Goal: Book appointment/travel/reservation

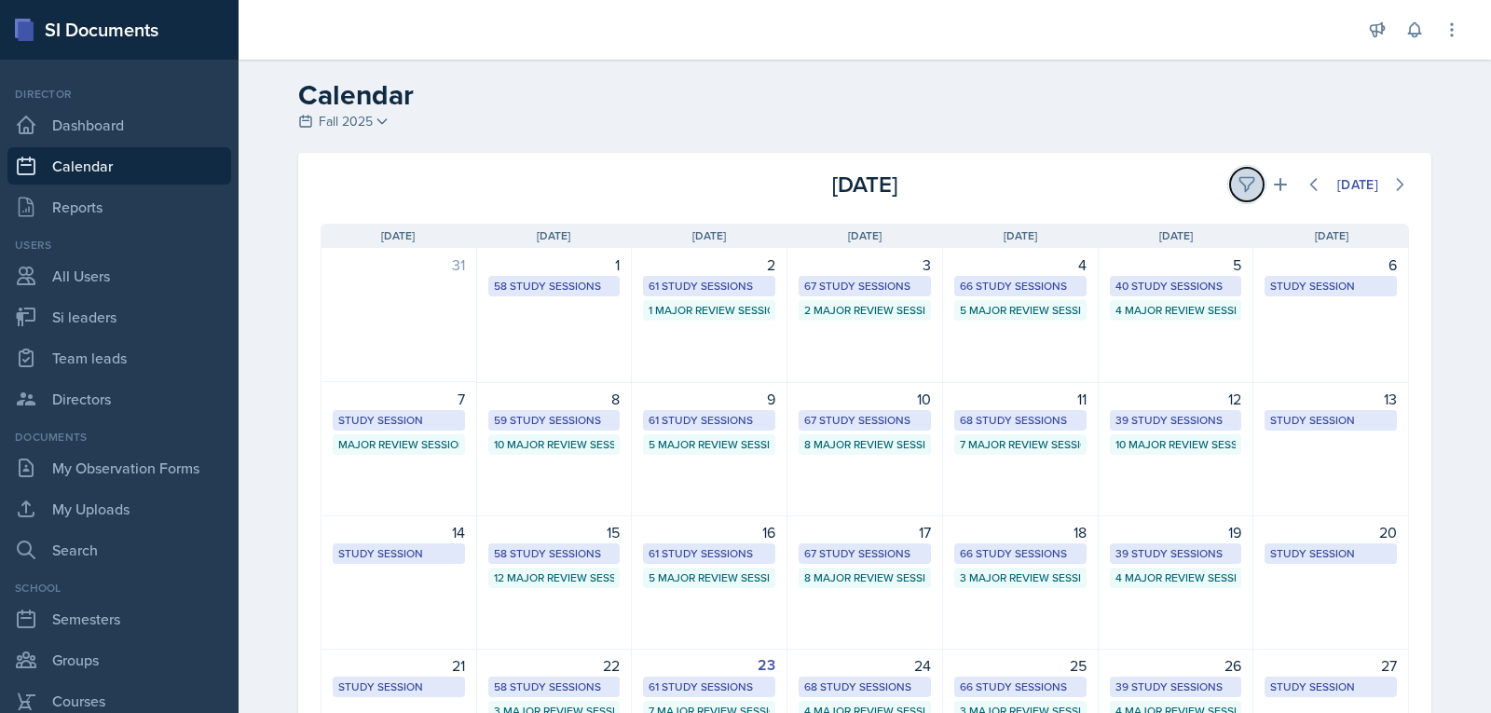
click at [1230, 184] on button at bounding box center [1247, 185] width 34 height 34
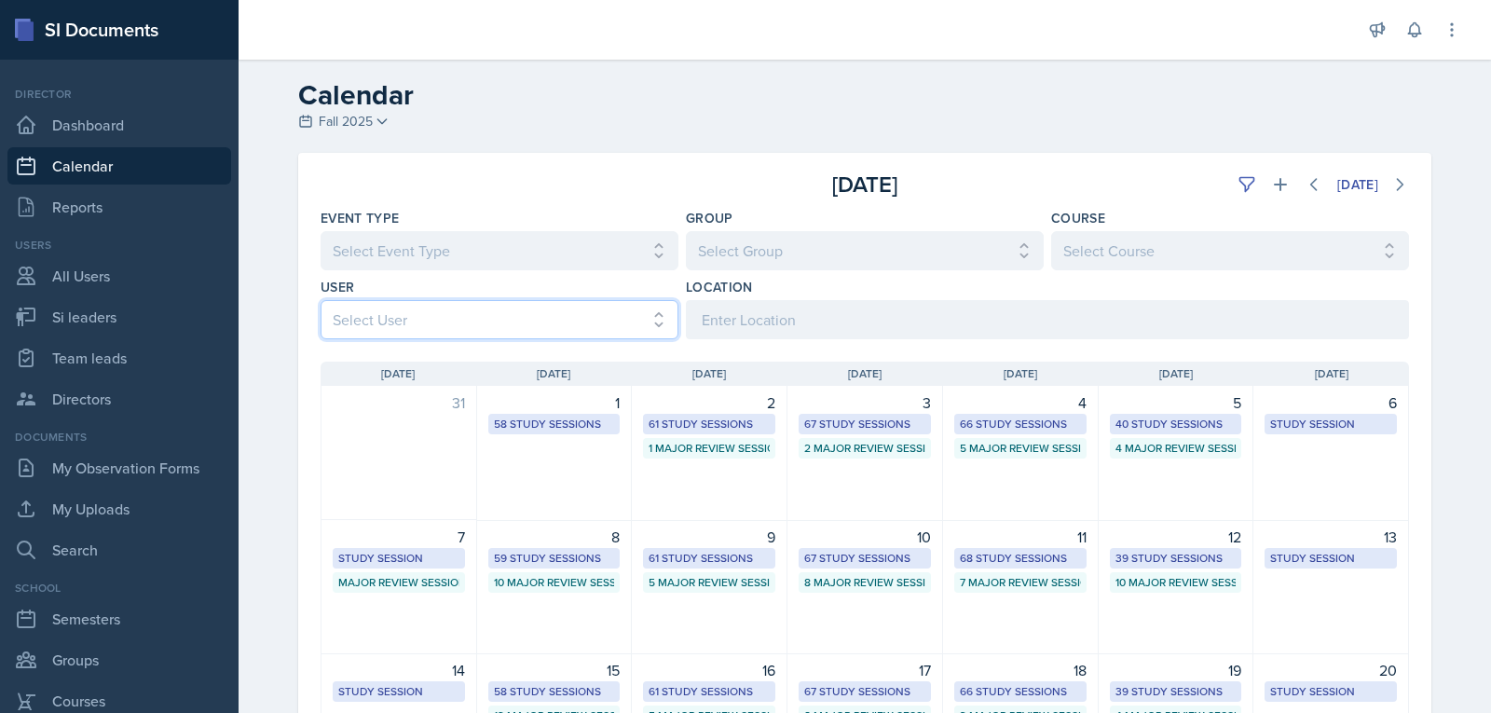
click at [513, 324] on select "Select User All [PERSON_NAME] [PERSON_NAME] [PERSON_NAME] [PERSON_NAME] [PERSON…" at bounding box center [499, 319] width 358 height 39
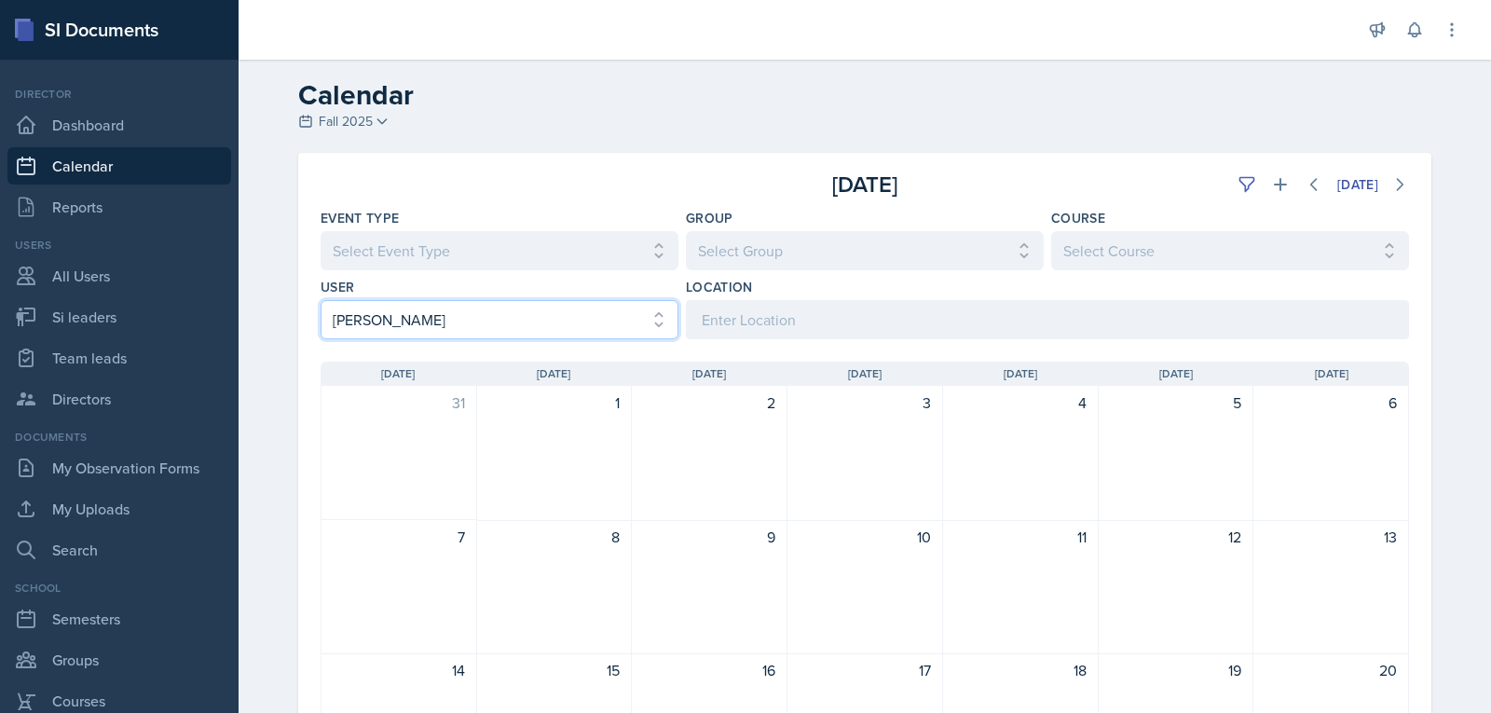
click at [613, 309] on select "Select User All [PERSON_NAME] [PERSON_NAME] [PERSON_NAME] [PERSON_NAME] [PERSON…" at bounding box center [499, 319] width 358 height 39
click at [320, 300] on select "Select User All [PERSON_NAME] [PERSON_NAME] [PERSON_NAME] [PERSON_NAME] [PERSON…" at bounding box center [499, 319] width 358 height 39
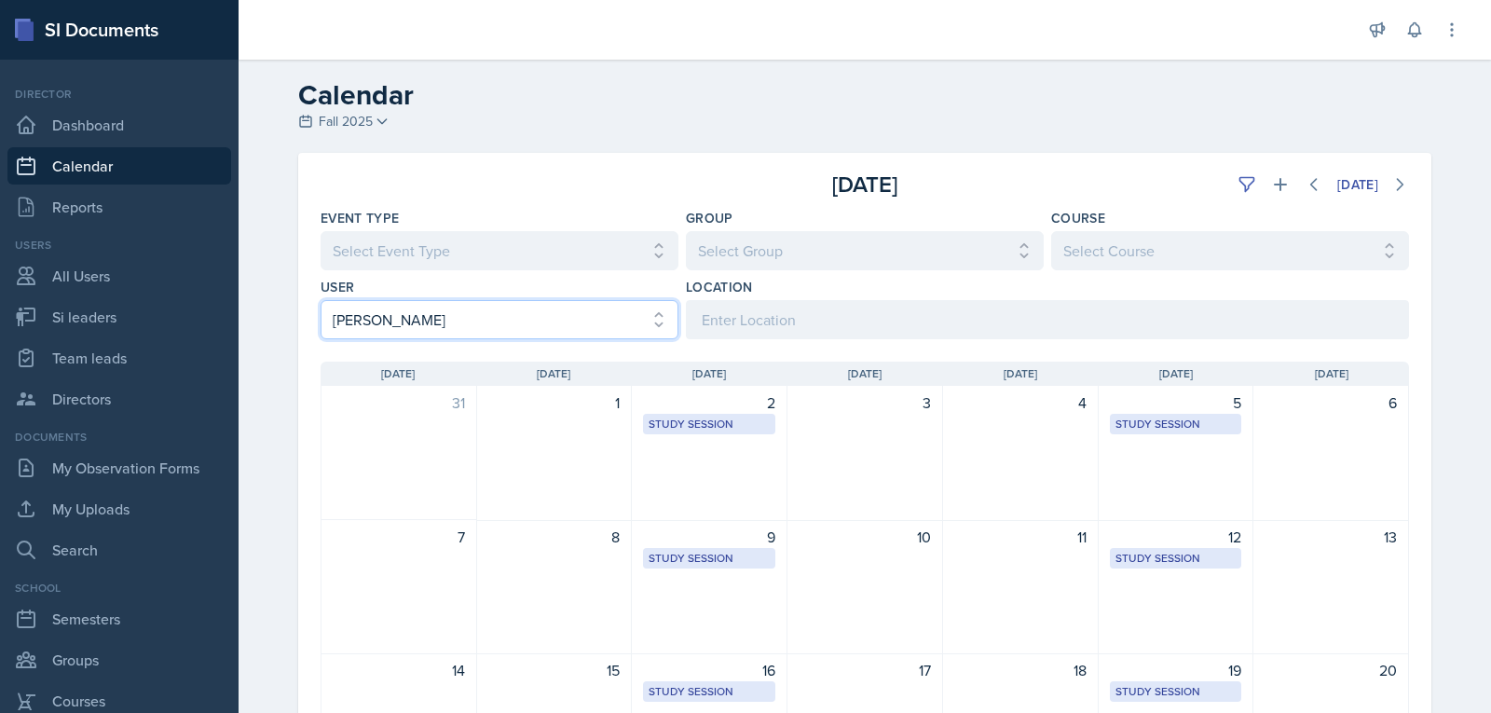
click at [571, 319] on select "Select User All [PERSON_NAME] [PERSON_NAME] [PERSON_NAME] [PERSON_NAME] [PERSON…" at bounding box center [499, 319] width 358 height 39
click at [525, 344] on div "Sunday Sun Monday Mon Tuesday Tue Wednesday Wed Thursday Thu Friday Fri Saturda…" at bounding box center [864, 707] width 1133 height 737
click at [534, 324] on select "Select User All [PERSON_NAME] [PERSON_NAME] [PERSON_NAME] [PERSON_NAME] [PERSON…" at bounding box center [499, 319] width 358 height 39
select select "2436eb77-375e-4447-9980-27eb3dd2463d"
click at [320, 300] on select "Select User All [PERSON_NAME] [PERSON_NAME] [PERSON_NAME] [PERSON_NAME] [PERSON…" at bounding box center [499, 319] width 358 height 39
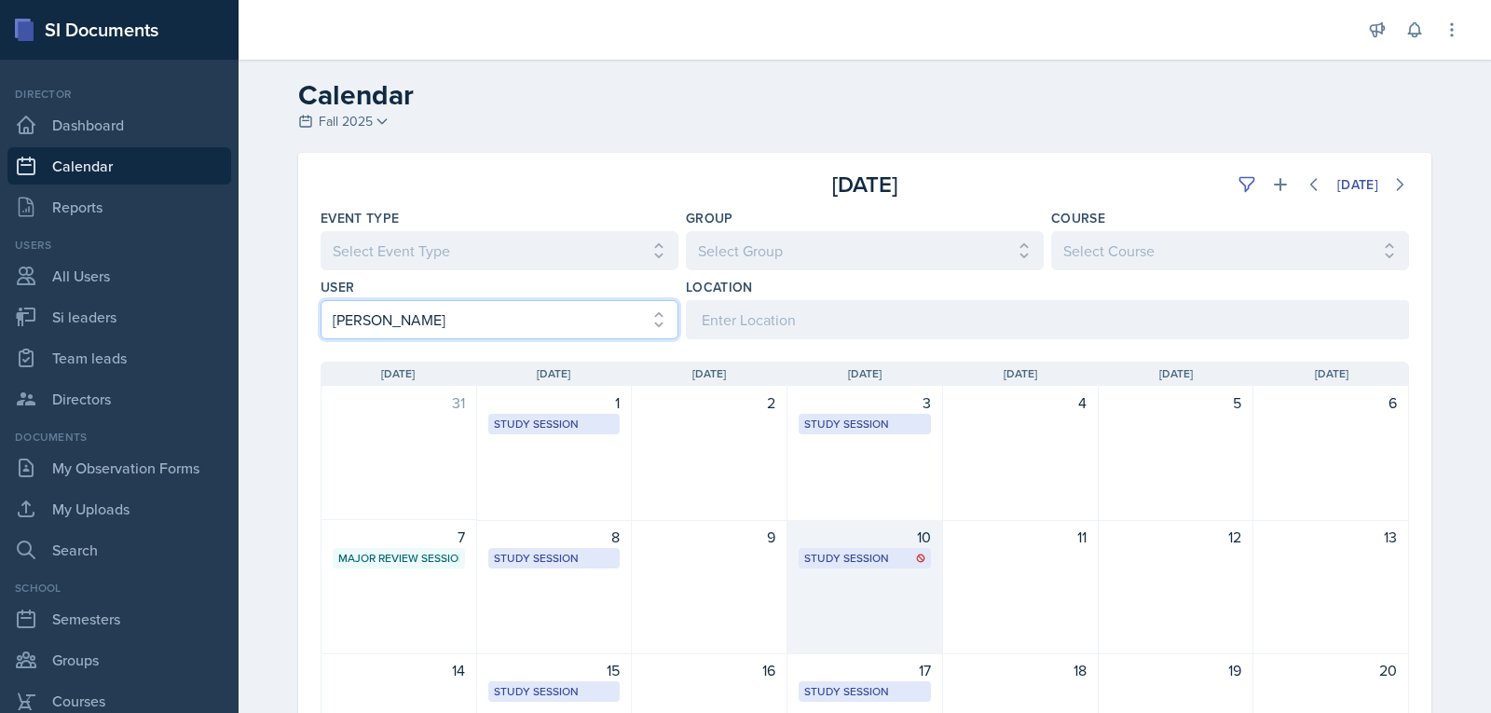
scroll to position [373, 0]
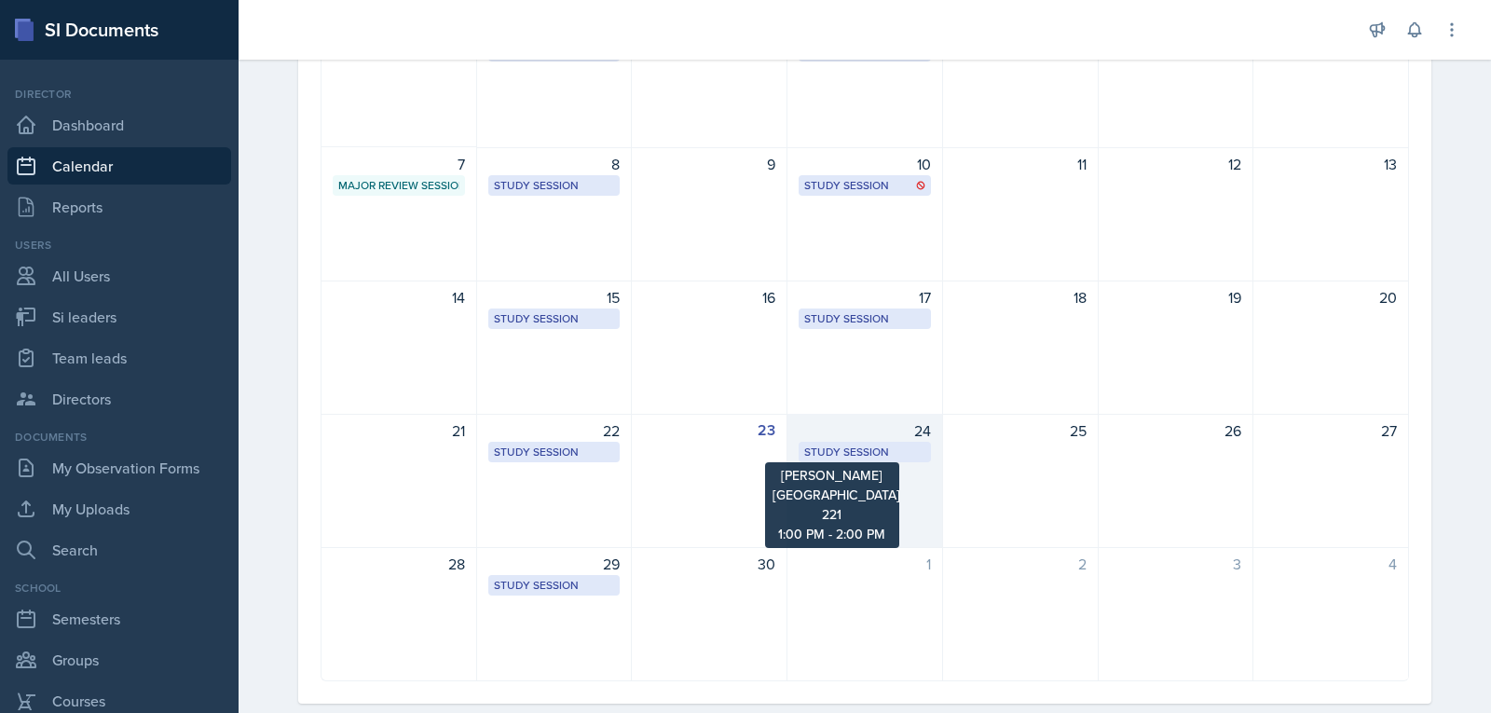
click at [885, 457] on div "Study Session" at bounding box center [864, 451] width 121 height 17
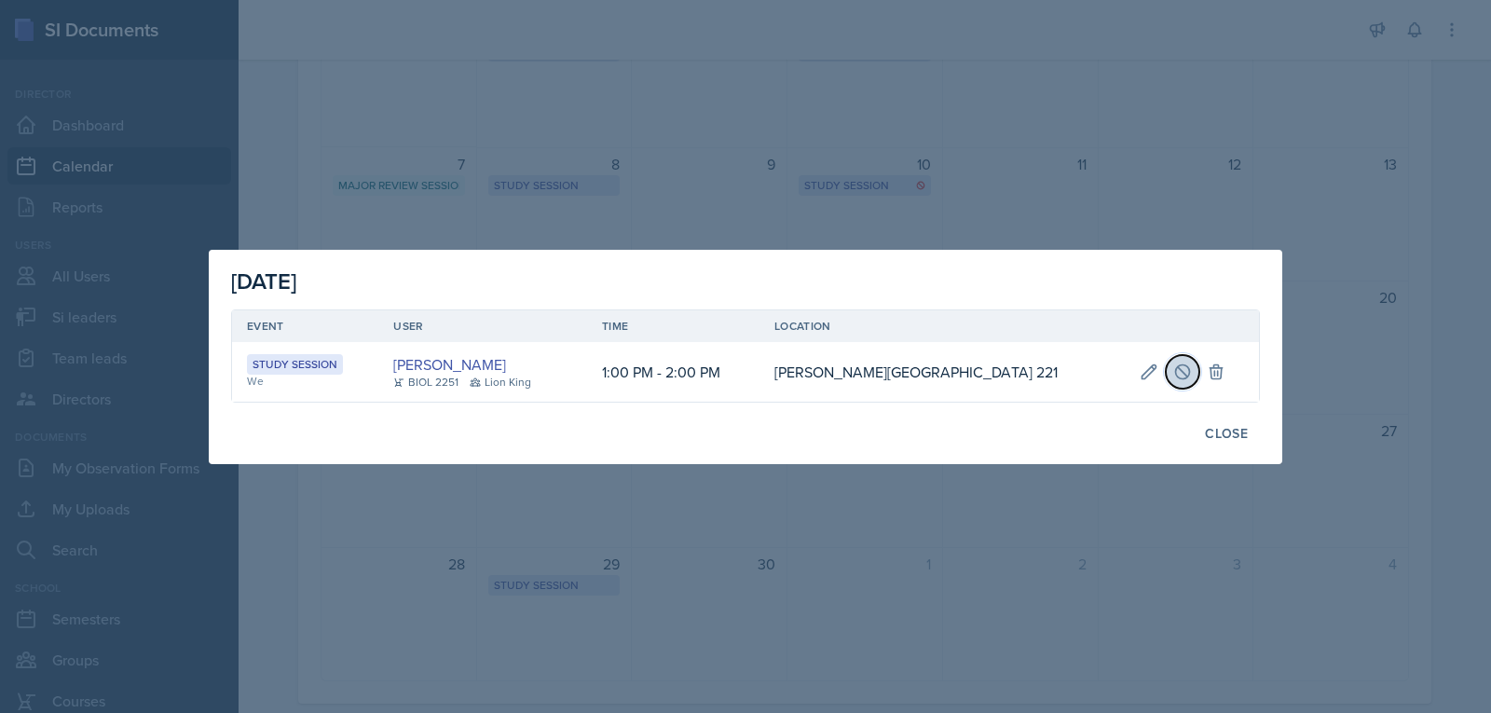
click at [1173, 386] on button at bounding box center [1183, 372] width 34 height 34
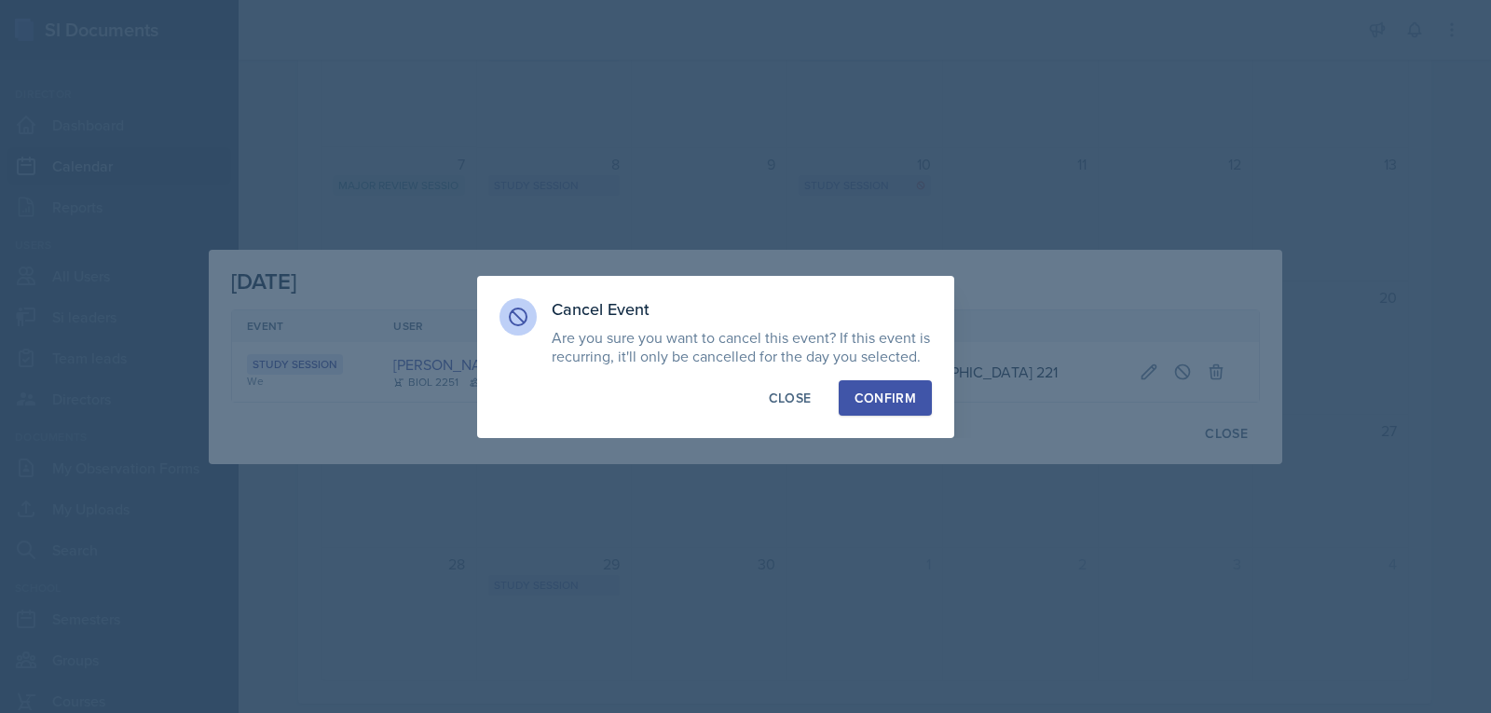
click at [870, 402] on div "Confirm" at bounding box center [884, 398] width 61 height 19
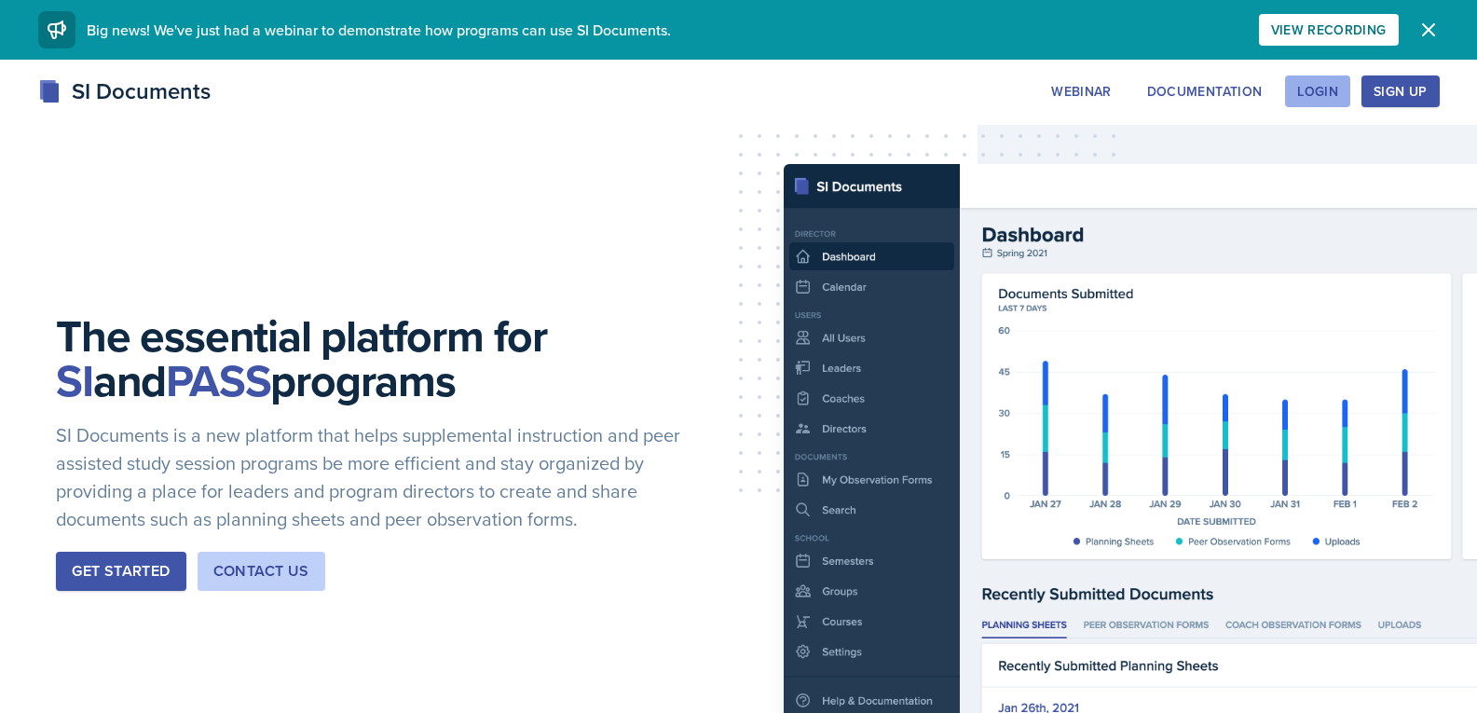
click at [1314, 99] on div "Login" at bounding box center [1317, 91] width 41 height 15
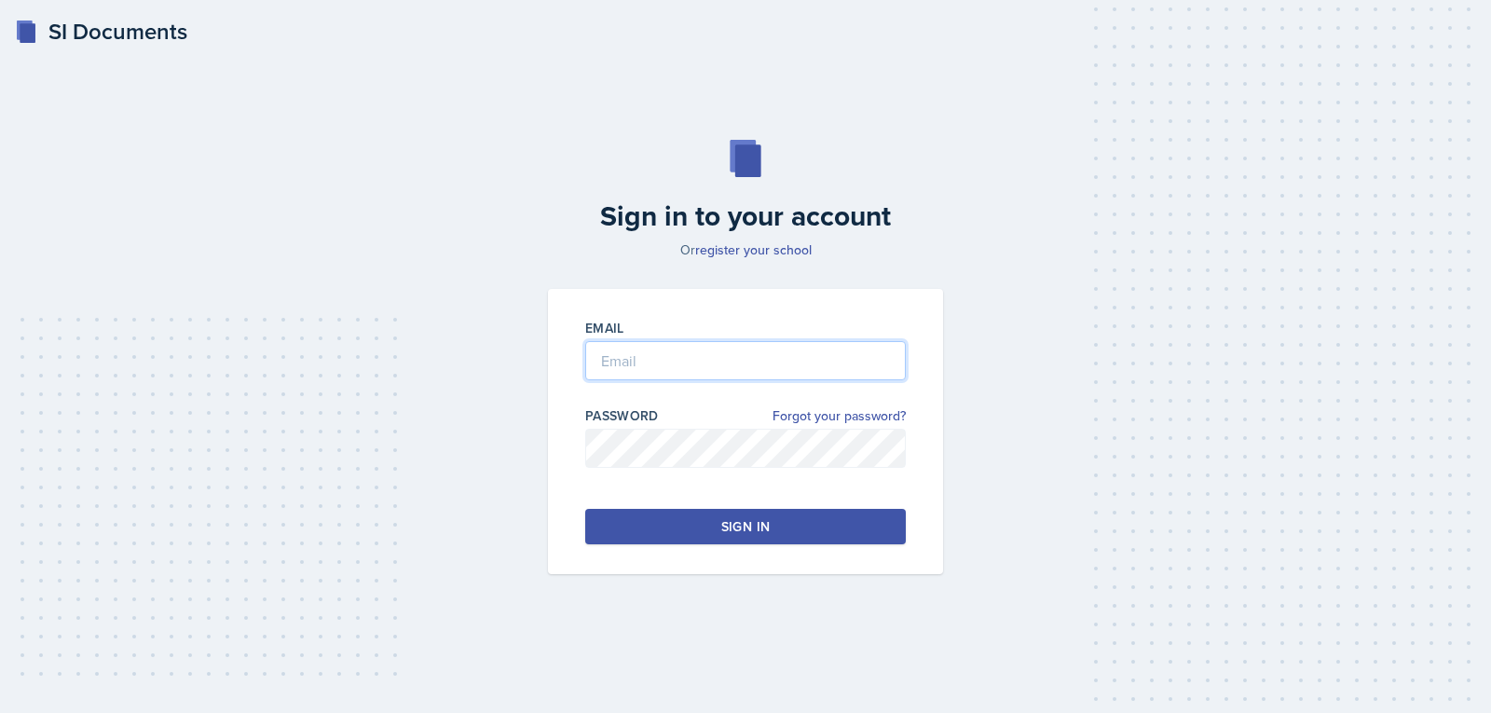
type input "[EMAIL_ADDRESS][DOMAIN_NAME]"
click at [725, 517] on div "Sign in" at bounding box center [745, 526] width 48 height 19
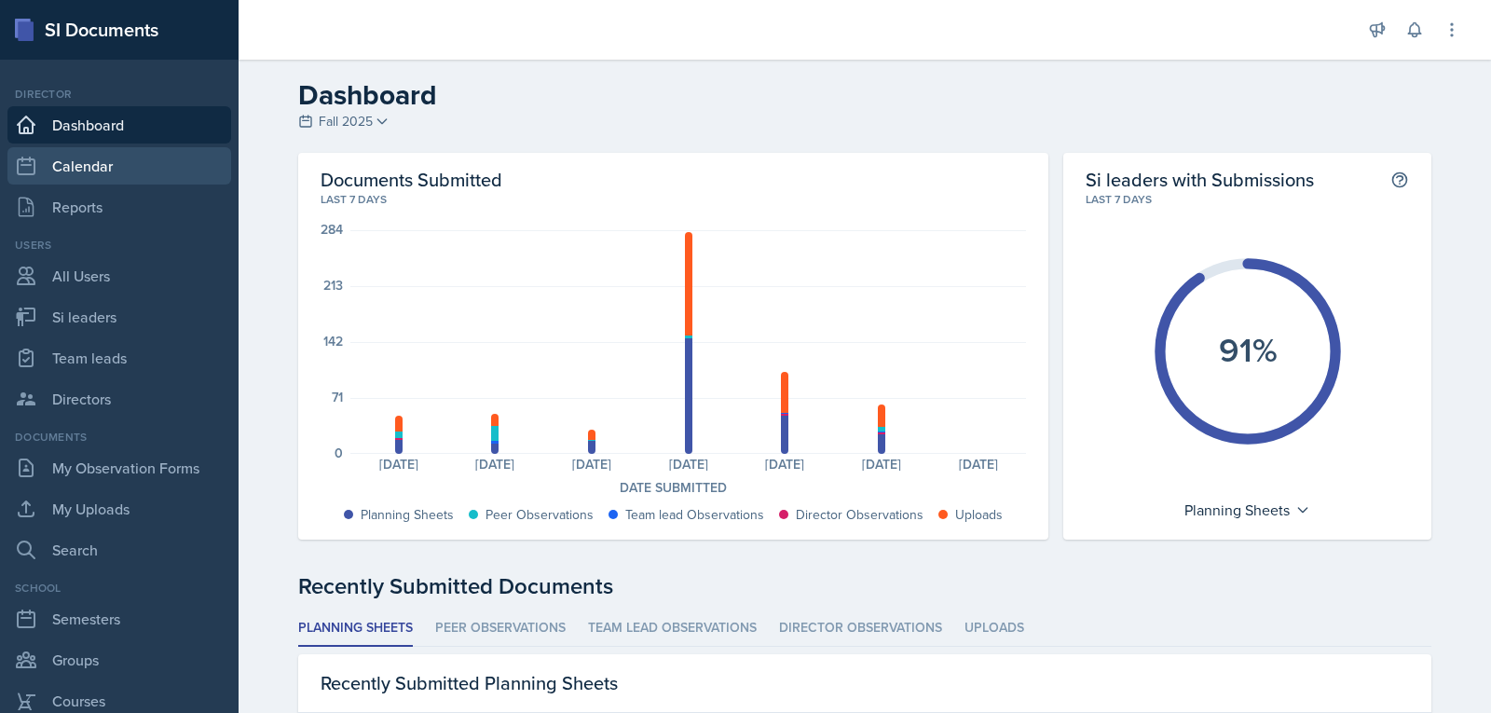
click at [120, 157] on link "Calendar" at bounding box center [119, 165] width 224 height 37
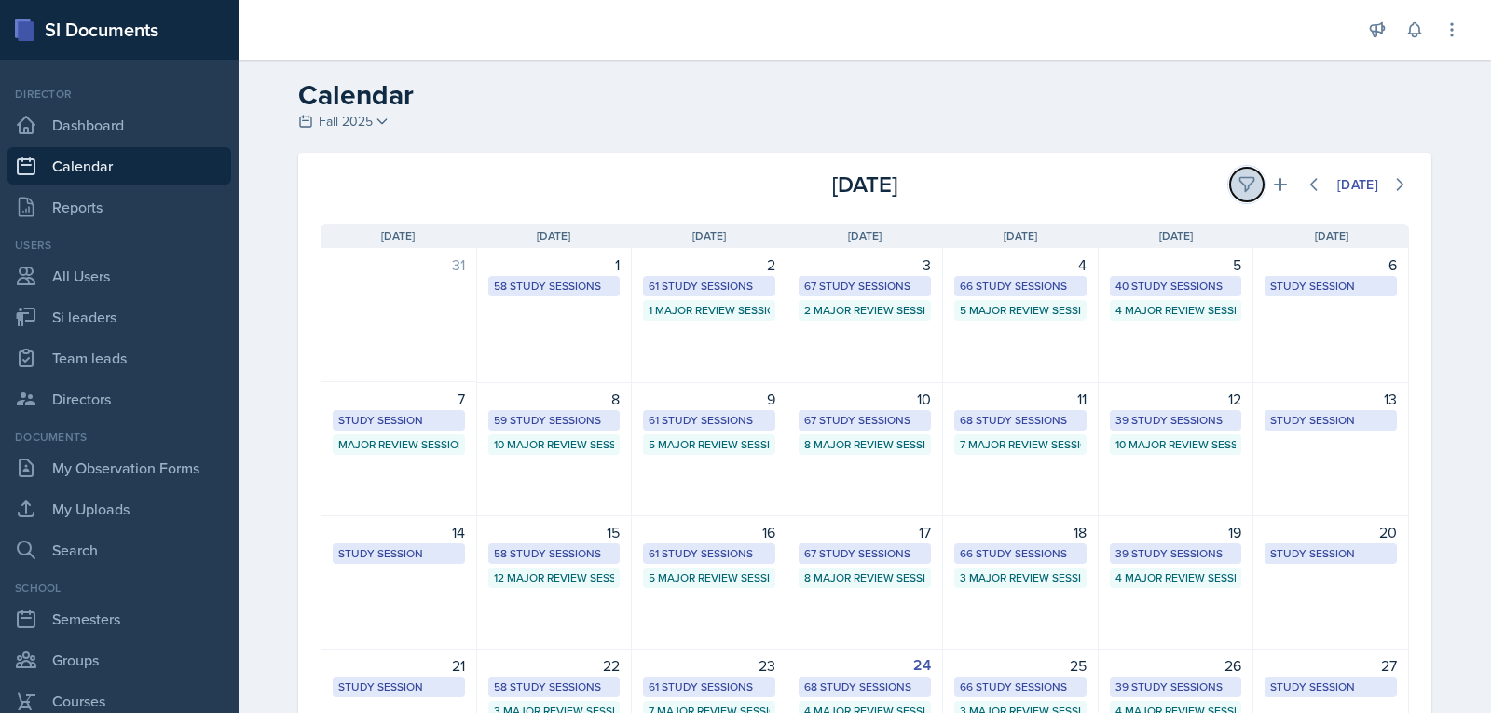
click at [1239, 184] on icon at bounding box center [1246, 185] width 14 height 14
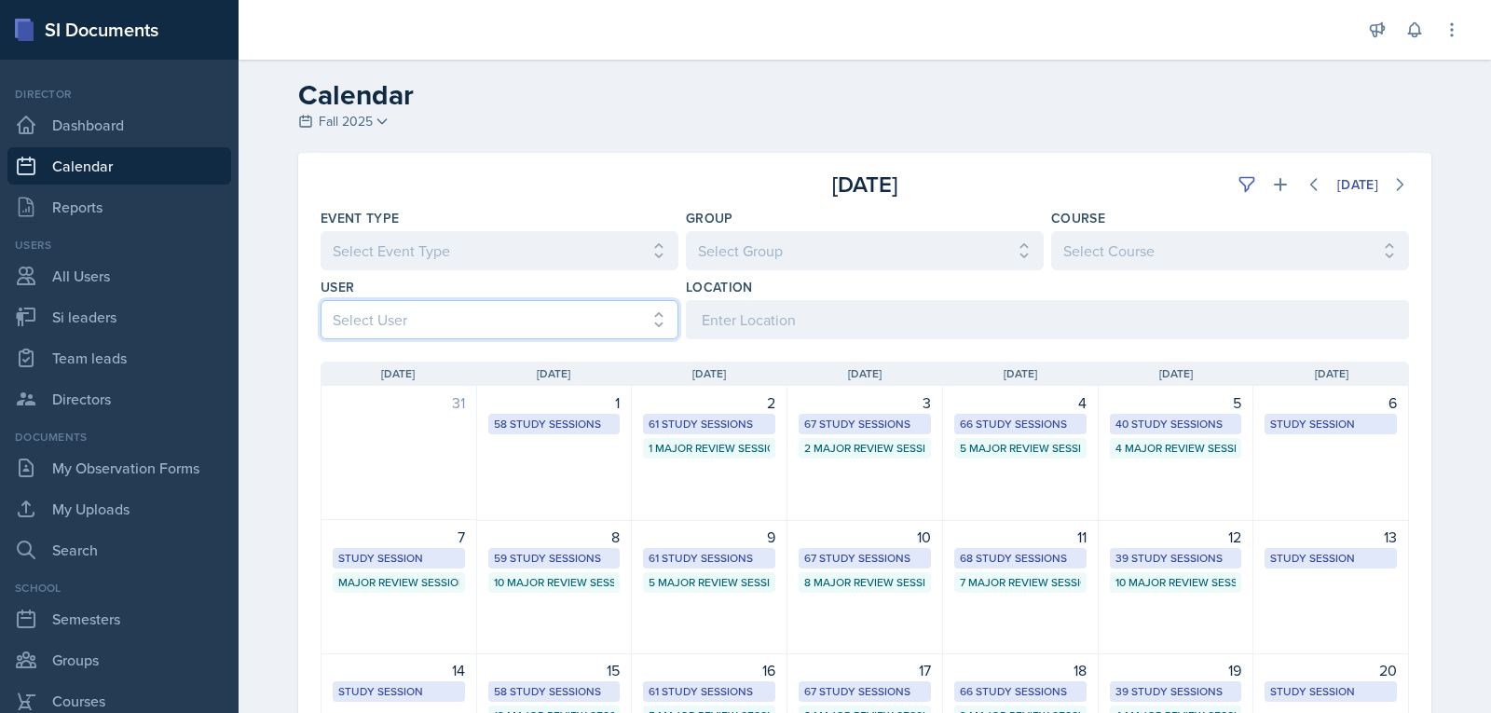
click at [565, 316] on select "Select User All [PERSON_NAME] [PERSON_NAME] [PERSON_NAME] [PERSON_NAME] [PERSON…" at bounding box center [499, 319] width 358 height 39
click at [320, 300] on select "Select User All [PERSON_NAME] [PERSON_NAME] [PERSON_NAME] [PERSON_NAME] [PERSON…" at bounding box center [499, 319] width 358 height 39
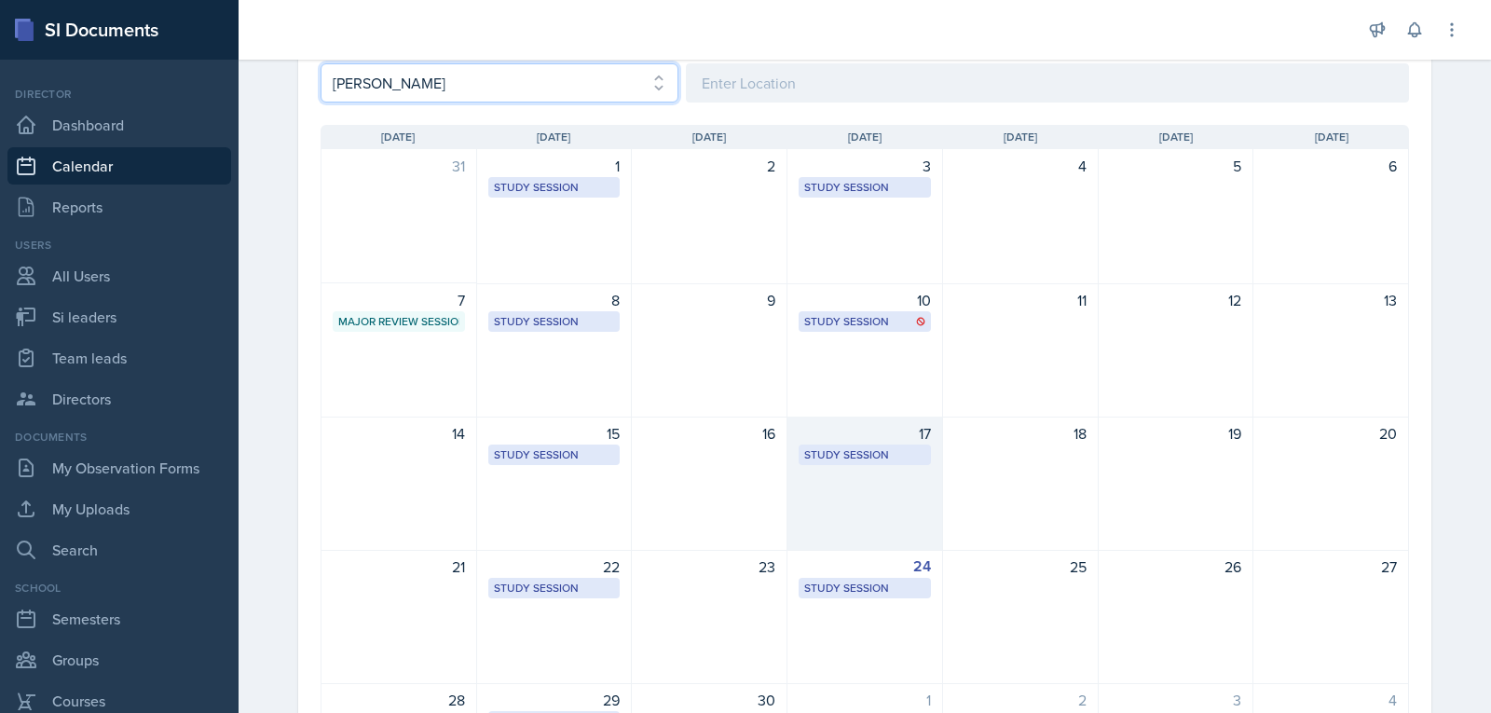
scroll to position [280, 0]
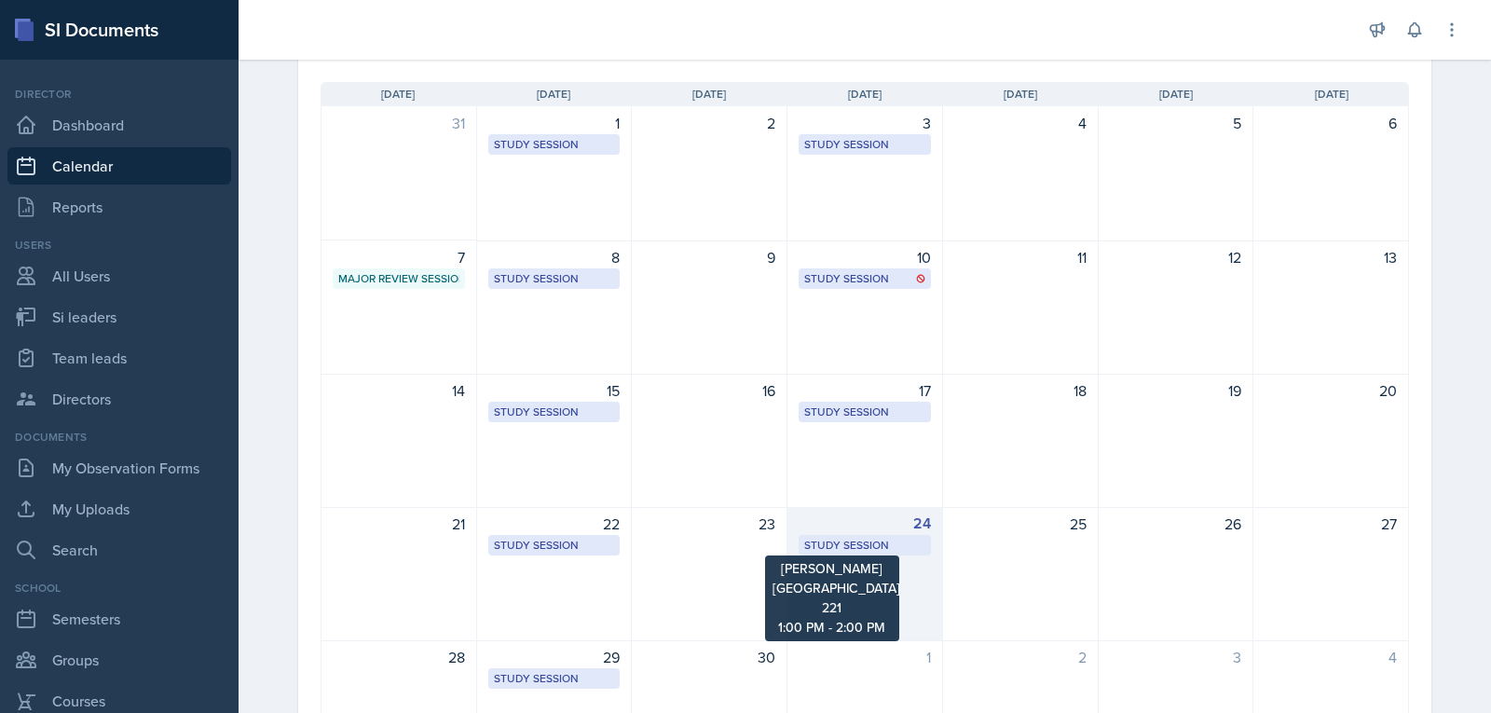
click at [857, 546] on div "Study Session" at bounding box center [864, 545] width 121 height 17
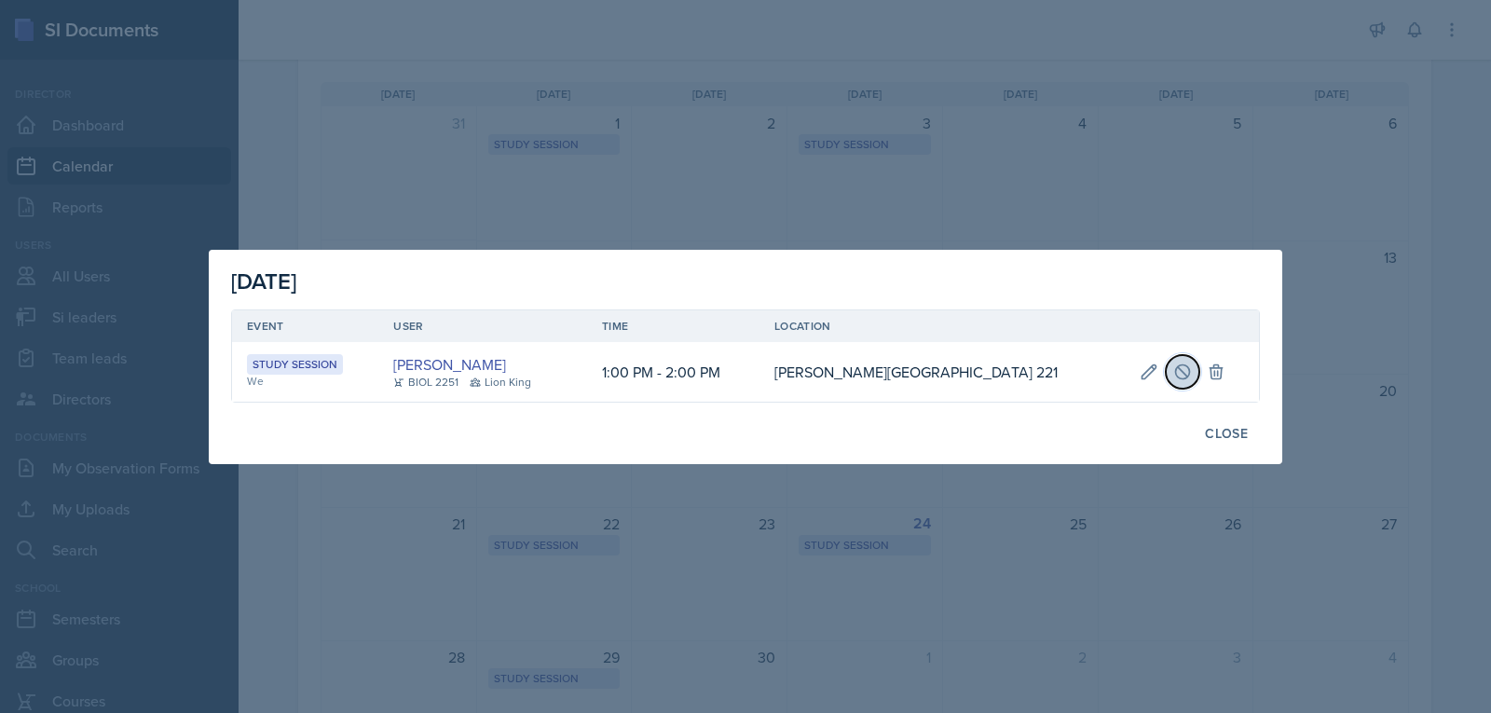
click at [1181, 378] on button at bounding box center [1183, 372] width 34 height 34
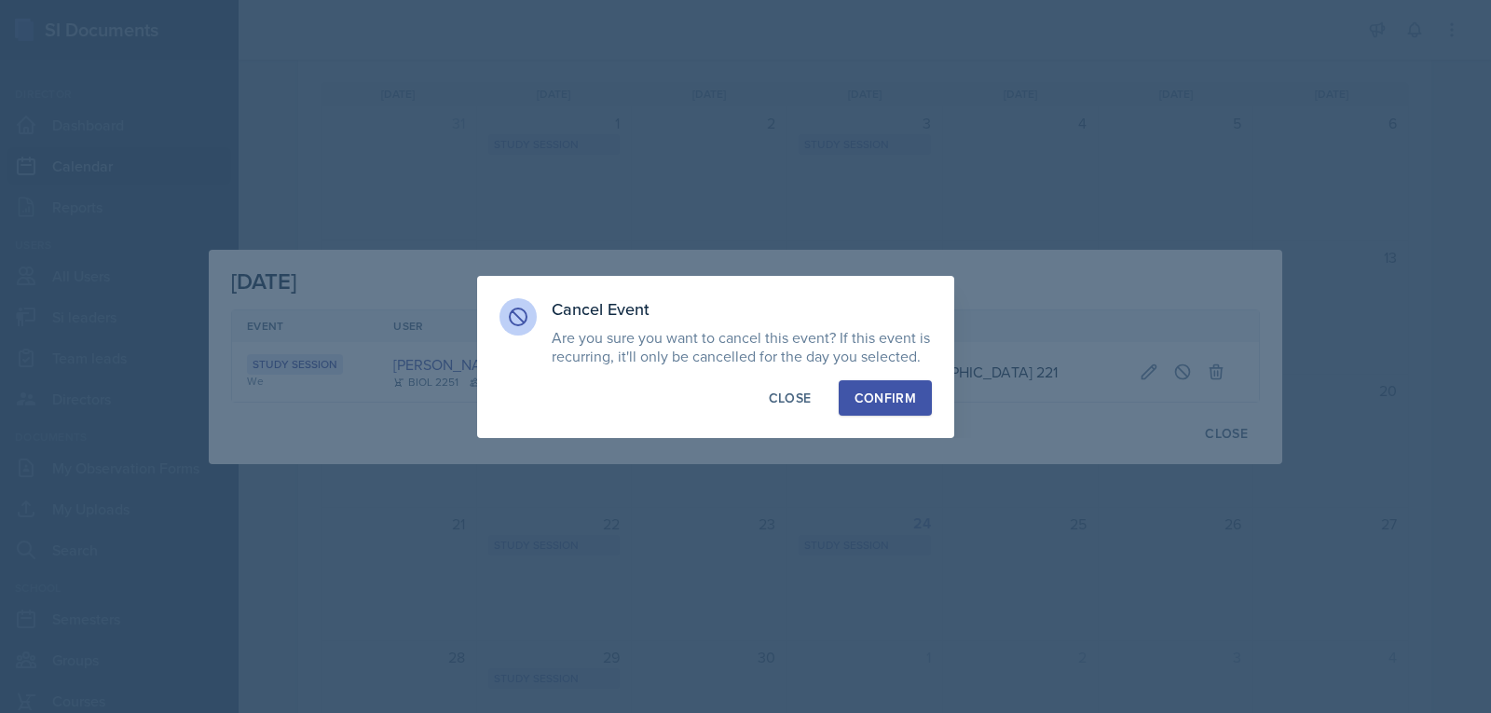
click at [911, 398] on div "Confirm" at bounding box center [884, 398] width 61 height 19
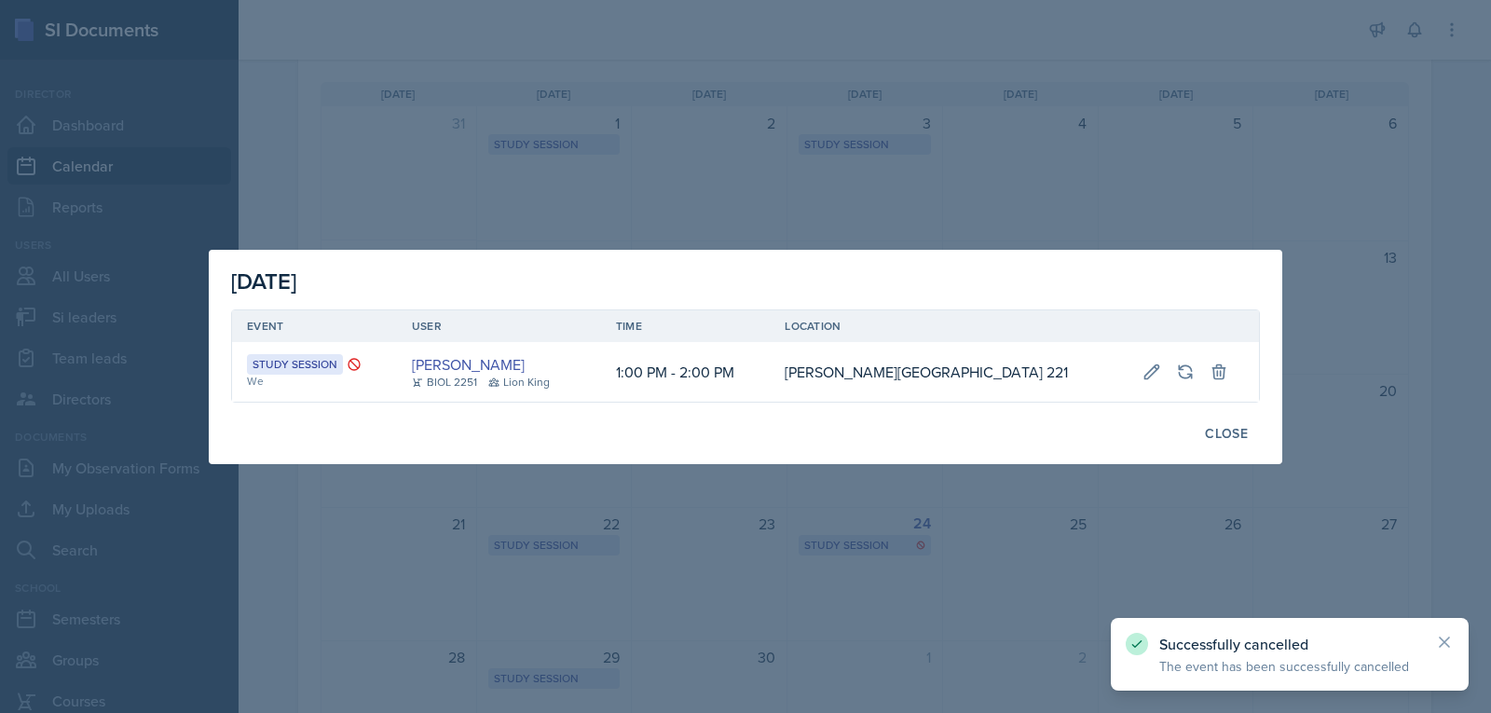
click at [927, 603] on div at bounding box center [745, 356] width 1491 height 713
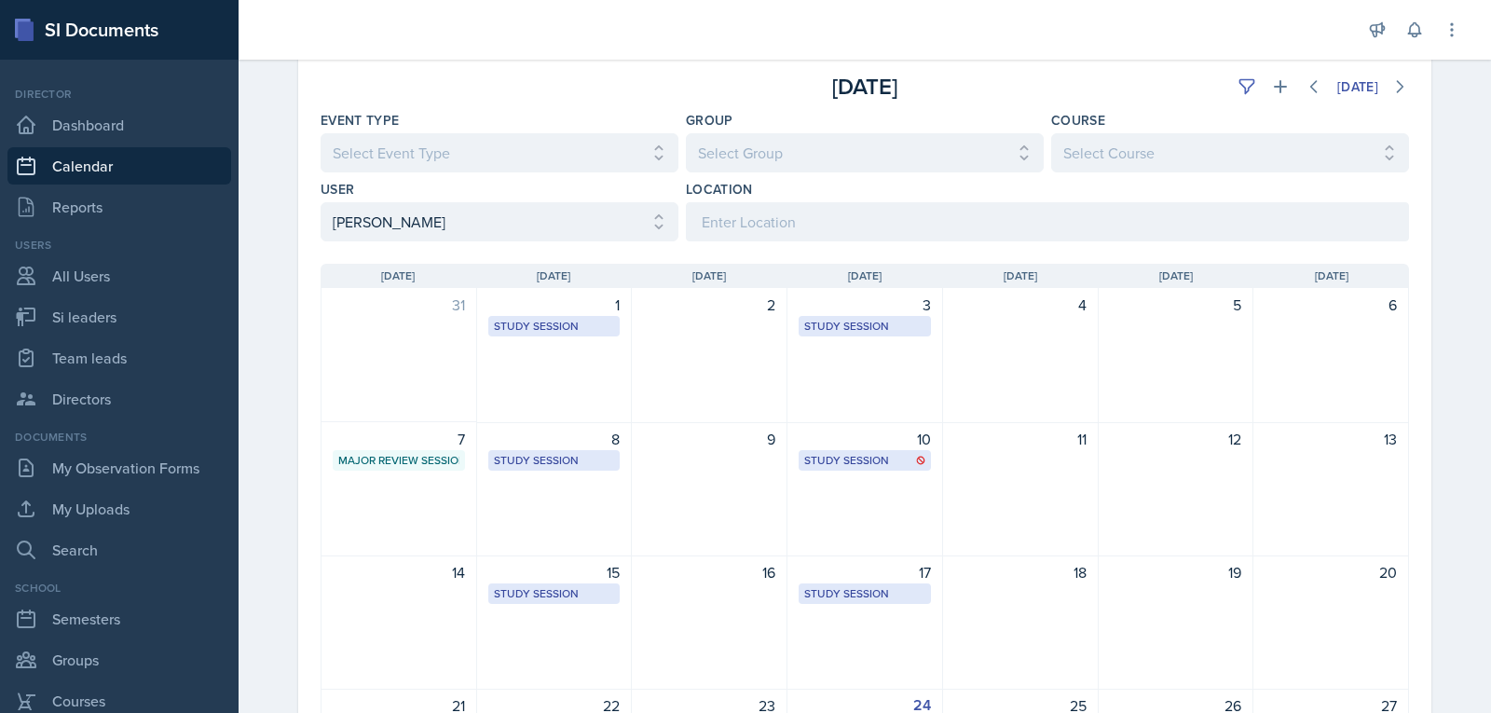
scroll to position [0, 0]
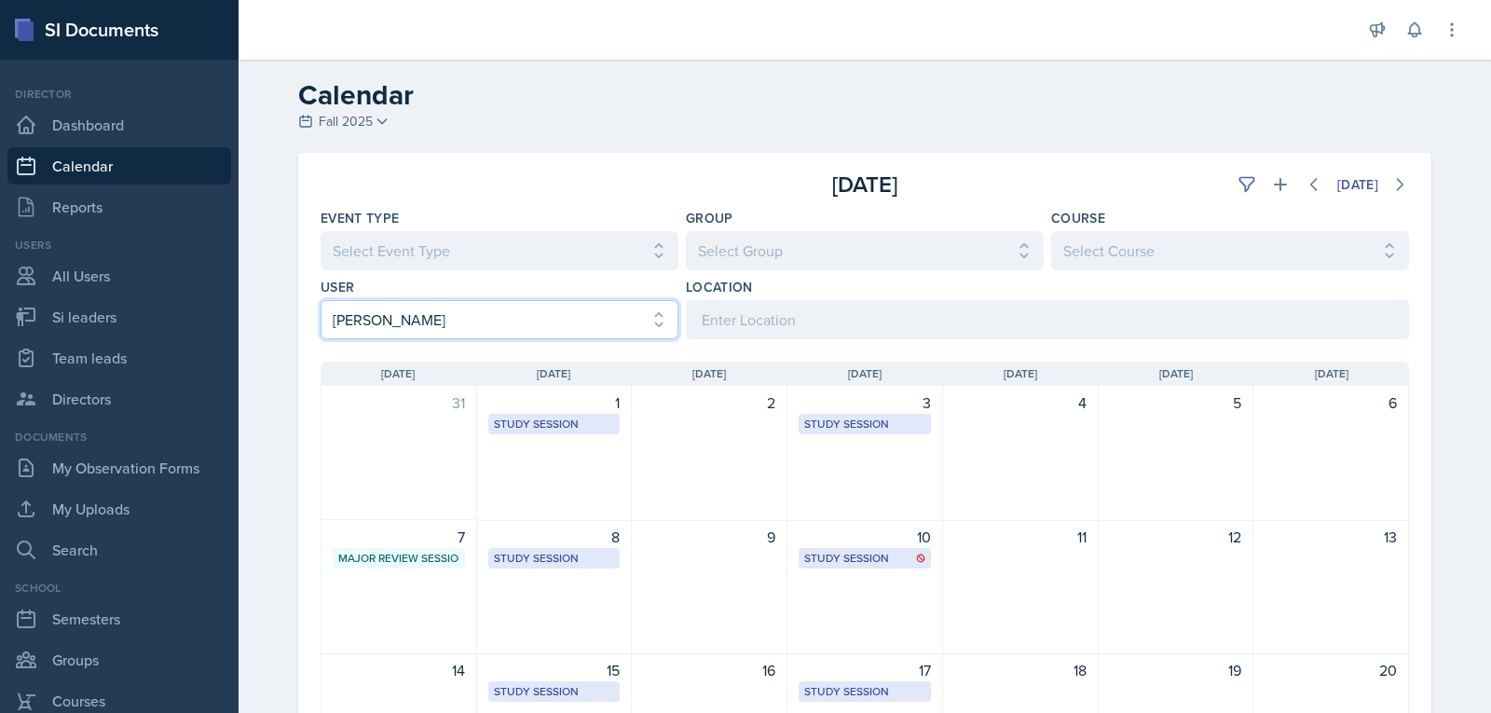
click at [621, 326] on select "Select User All [PERSON_NAME] [PERSON_NAME] [PERSON_NAME] [PERSON_NAME] [PERSON…" at bounding box center [499, 319] width 358 height 39
select select "794fb870-bd4c-4d2b-832b-7dd569ef8600"
click at [320, 300] on select "Select User All [PERSON_NAME] [PERSON_NAME] [PERSON_NAME] [PERSON_NAME] [PERSON…" at bounding box center [499, 319] width 358 height 39
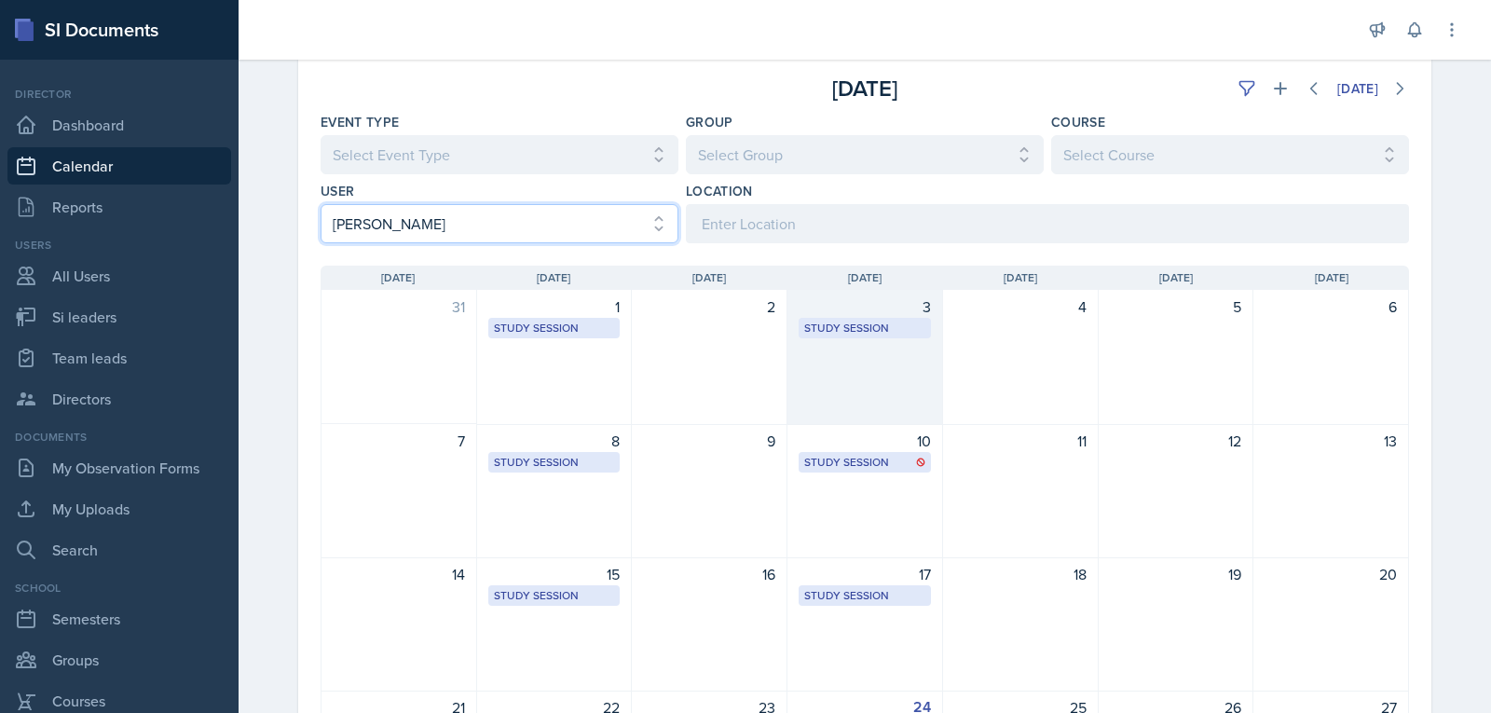
scroll to position [186, 0]
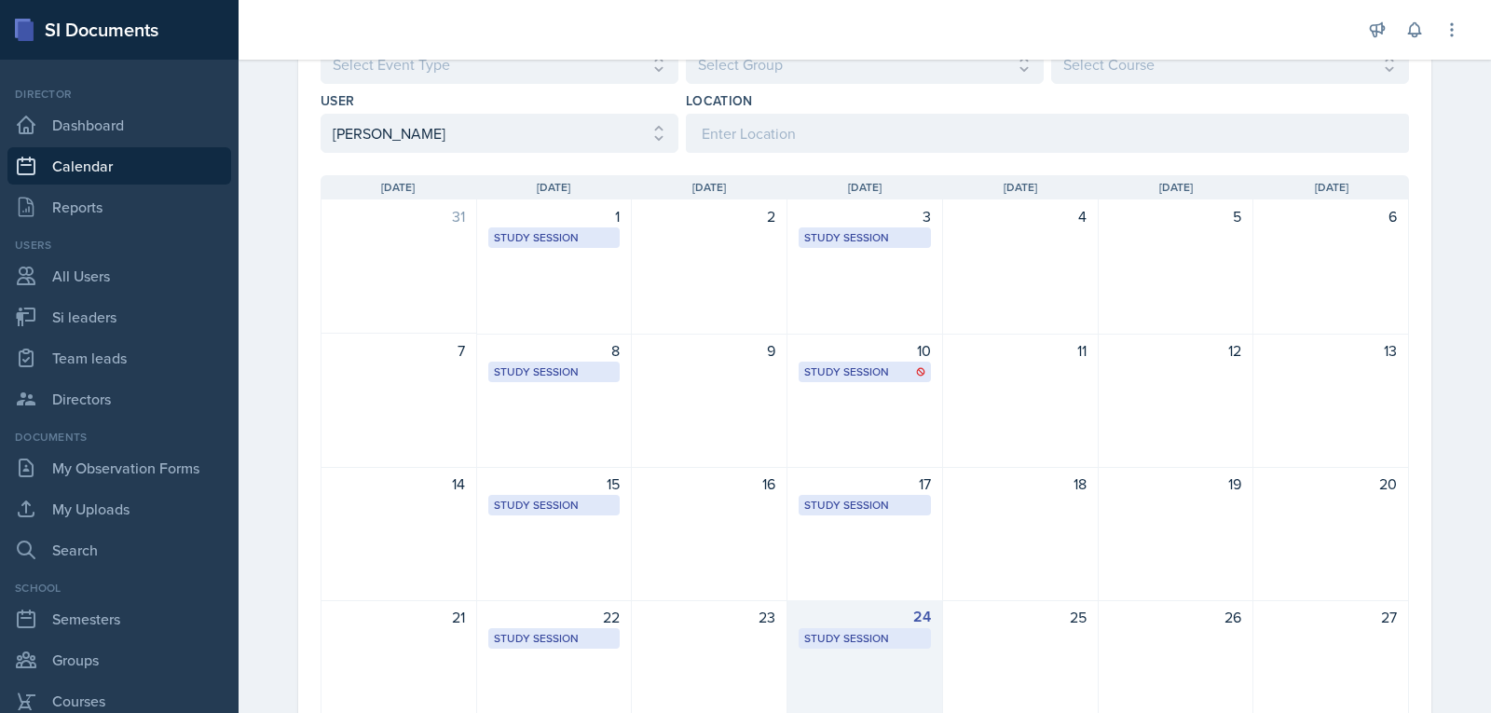
click at [889, 629] on div "Study Session Academic Learning Center 2109 2:00 PM - 3:00 PM" at bounding box center [864, 638] width 132 height 20
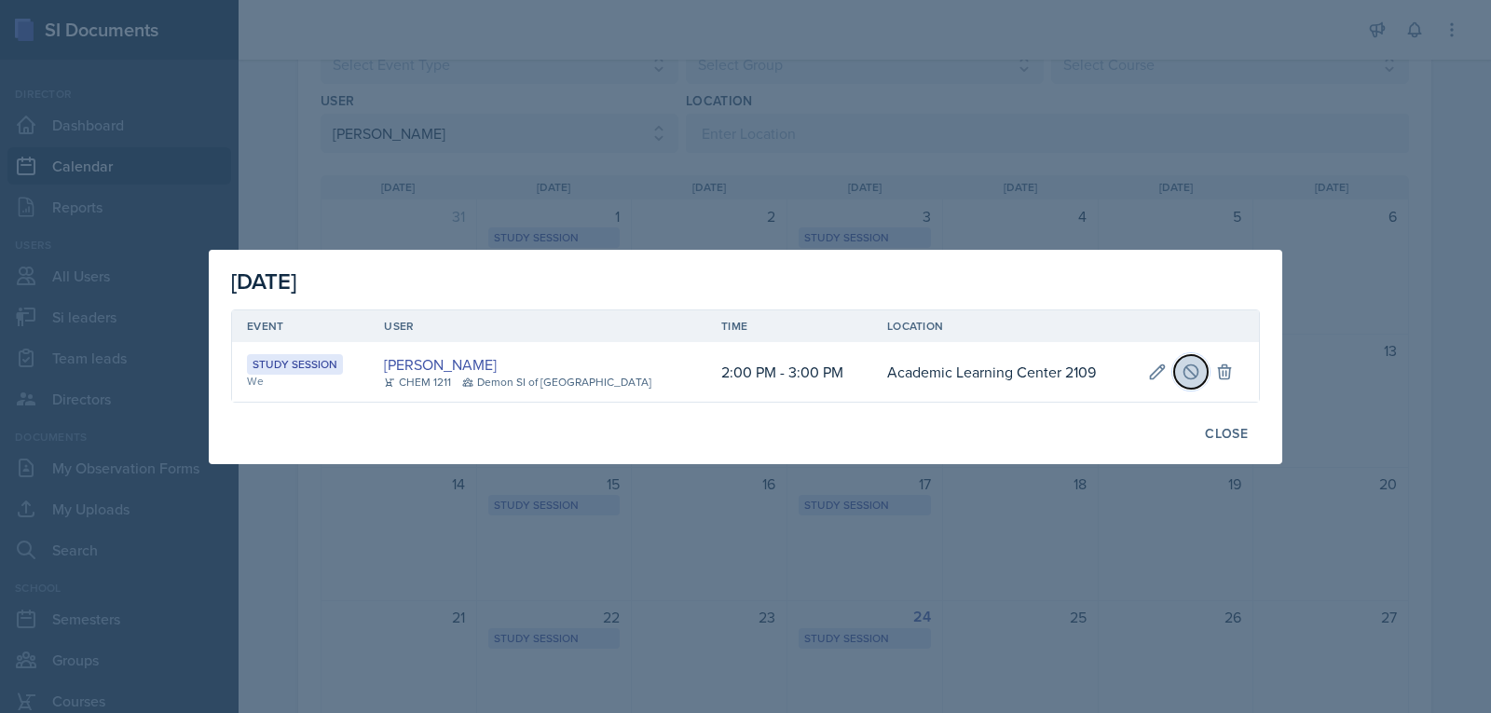
click at [1181, 372] on icon at bounding box center [1190, 371] width 19 height 19
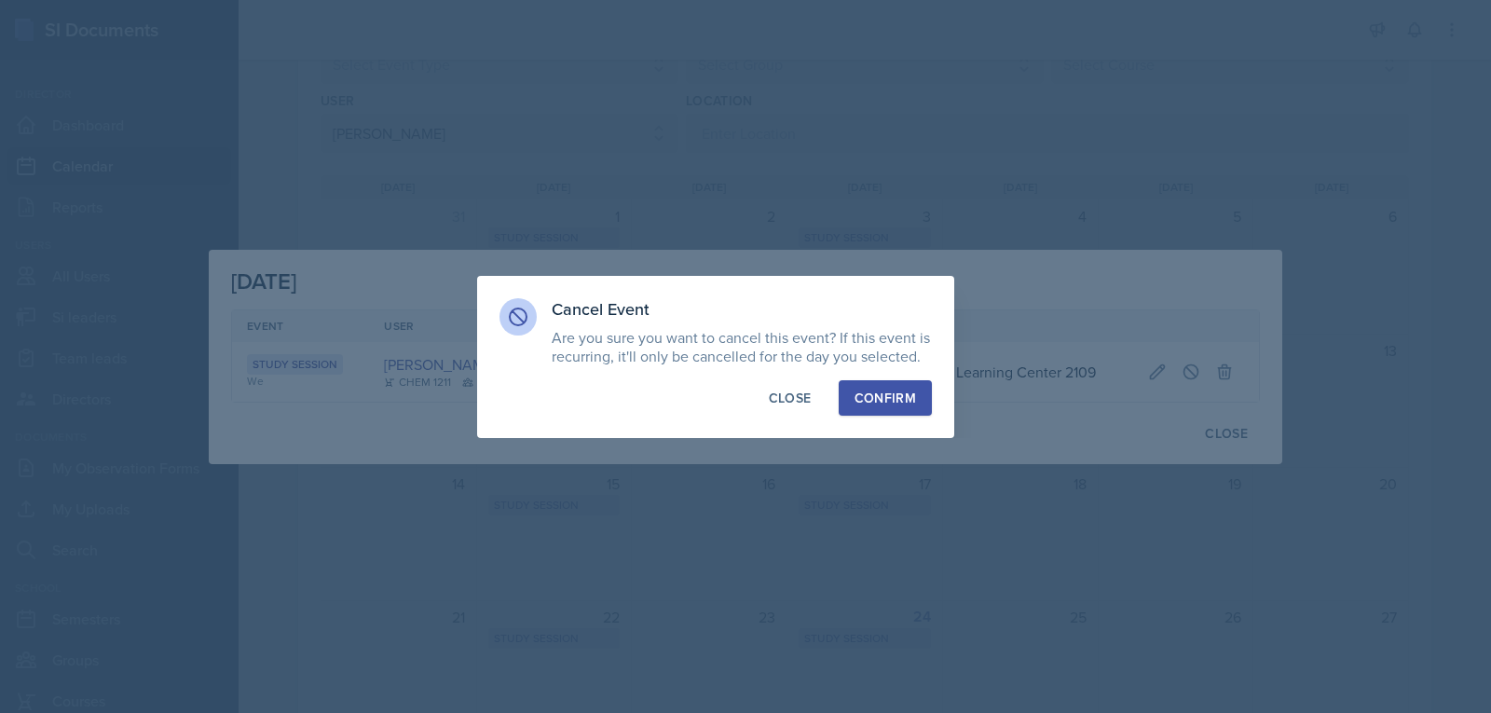
click at [896, 402] on div "Confirm" at bounding box center [884, 398] width 61 height 19
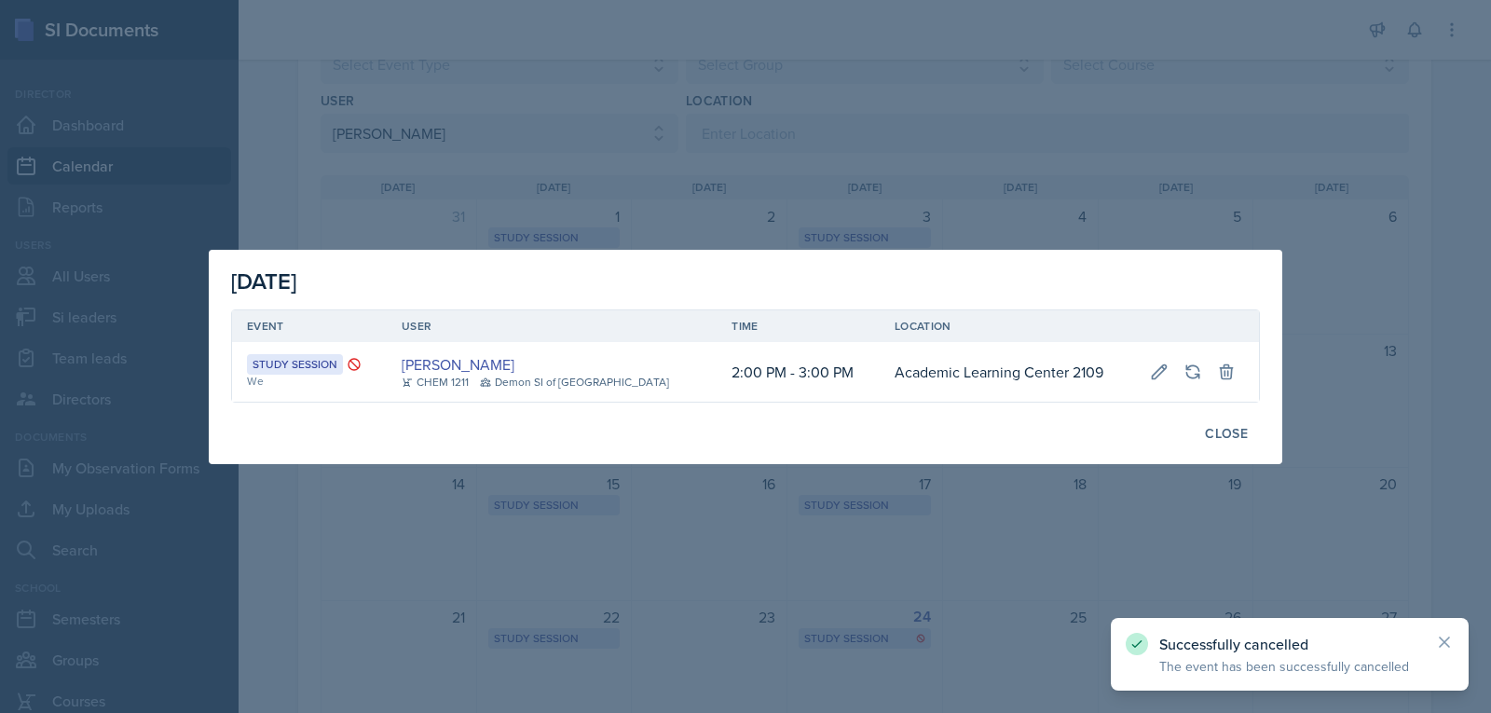
click at [958, 130] on div at bounding box center [745, 356] width 1491 height 713
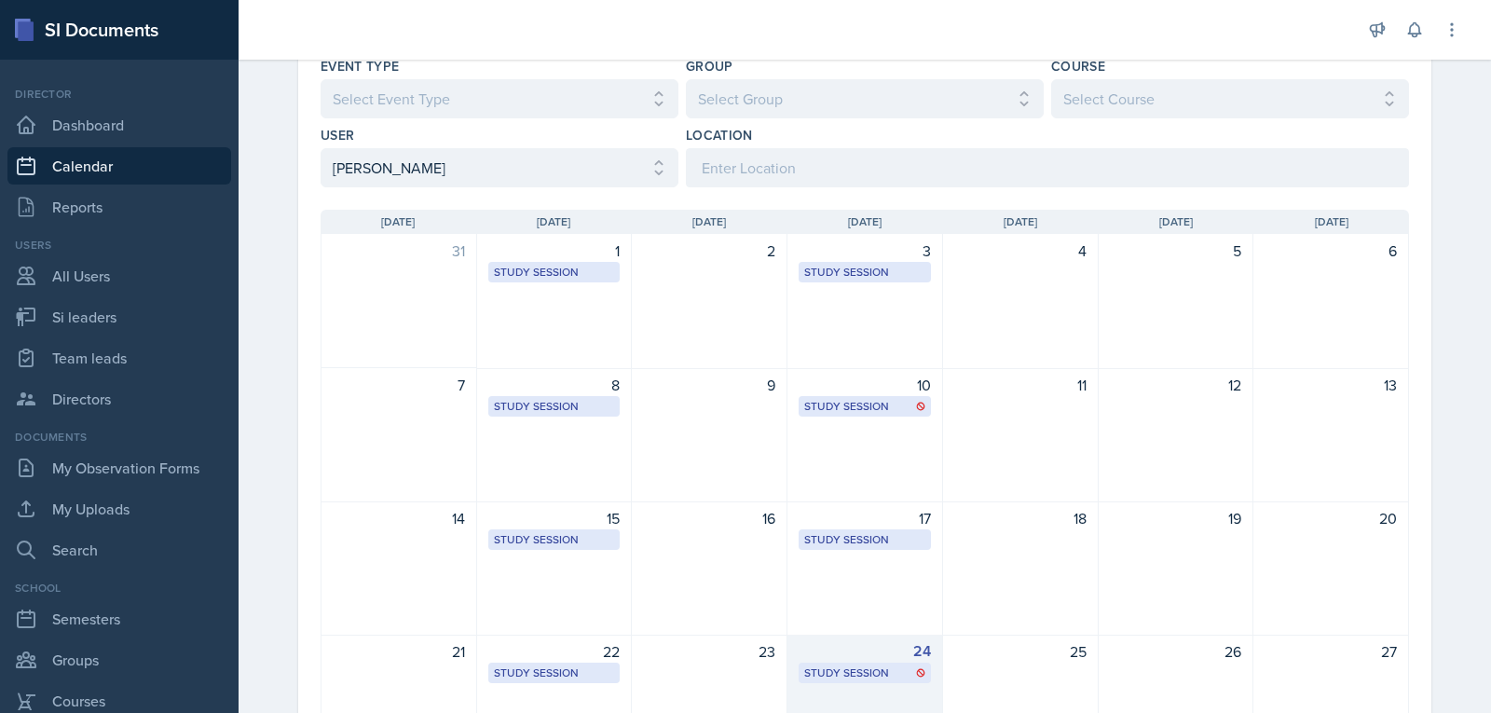
scroll to position [0, 0]
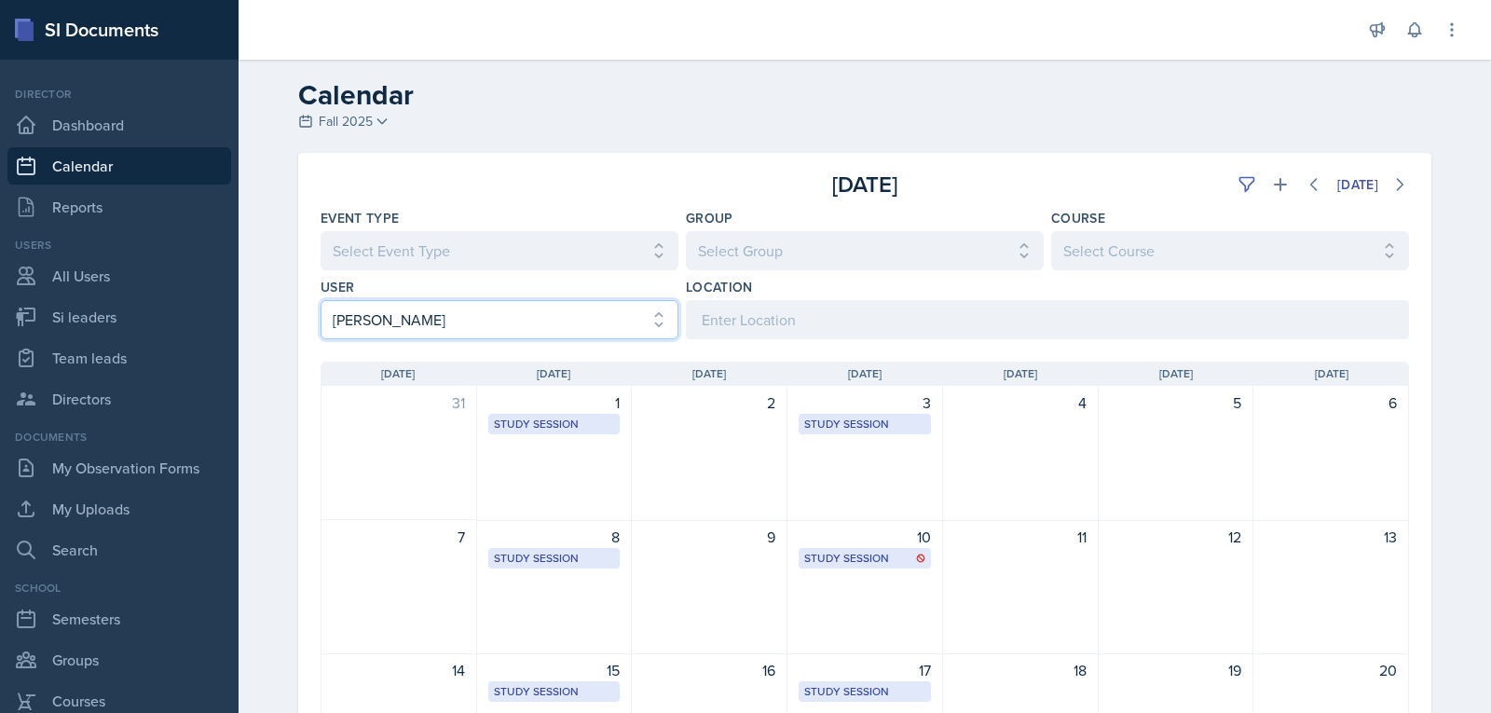
click at [513, 310] on select "Select User All [PERSON_NAME] [PERSON_NAME] [PERSON_NAME] [PERSON_NAME] [PERSON…" at bounding box center [499, 319] width 358 height 39
